Goal: Navigation & Orientation: Find specific page/section

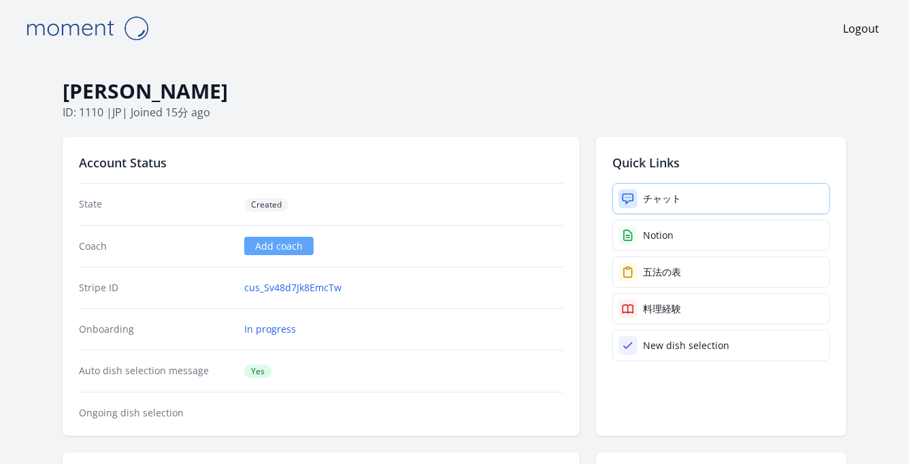
click at [661, 190] on link "チャット" at bounding box center [721, 198] width 218 height 31
click at [690, 229] on link "Notion" at bounding box center [721, 235] width 218 height 31
